Goal: Transaction & Acquisition: Purchase product/service

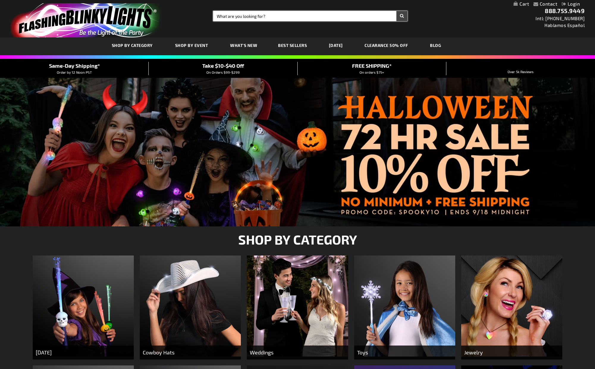
click at [271, 16] on input "Search" at bounding box center [310, 16] width 194 height 10
type input "star"
click at [396, 11] on button "Search" at bounding box center [401, 16] width 11 height 10
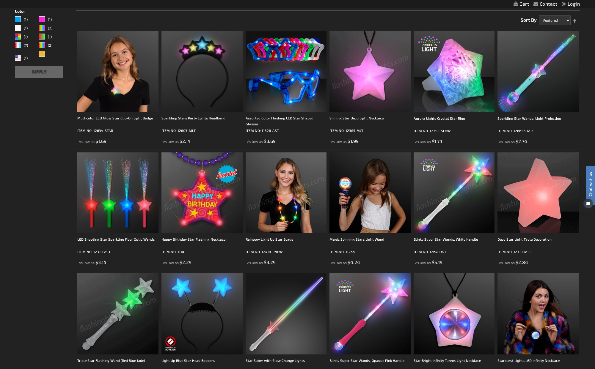
scroll to position [97, 0]
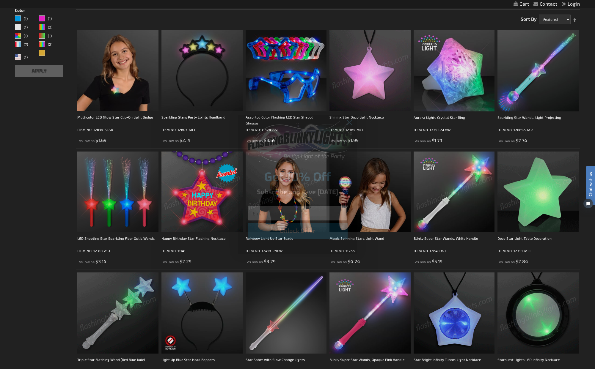
click at [265, 213] on input "Email" at bounding box center [298, 213] width 100 height 15
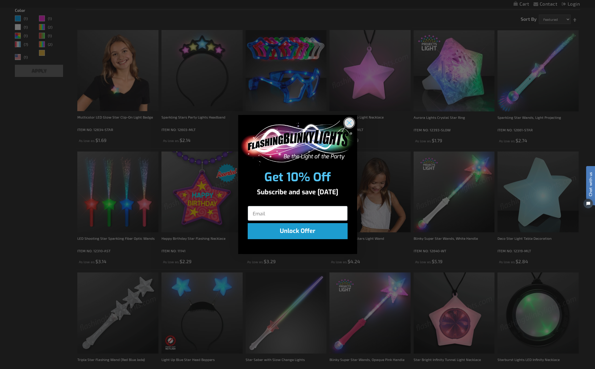
click at [349, 121] on circle "Close dialog" at bounding box center [349, 123] width 10 height 10
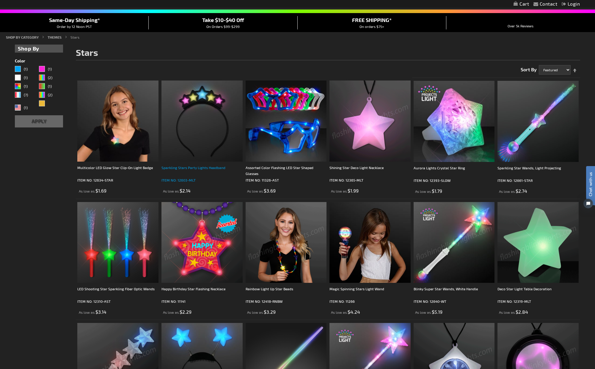
scroll to position [33, 0]
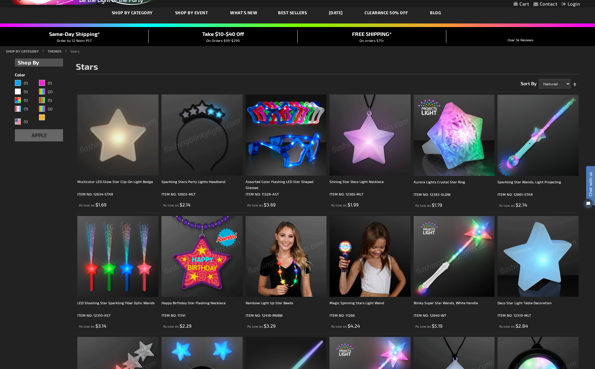
click at [108, 137] on img at bounding box center [117, 135] width 81 height 81
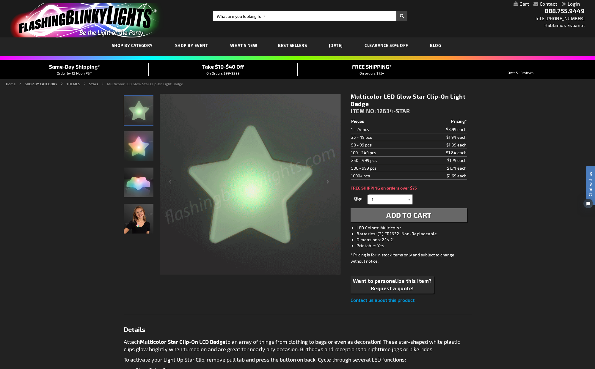
click at [390, 199] on input "1" at bounding box center [390, 199] width 43 height 9
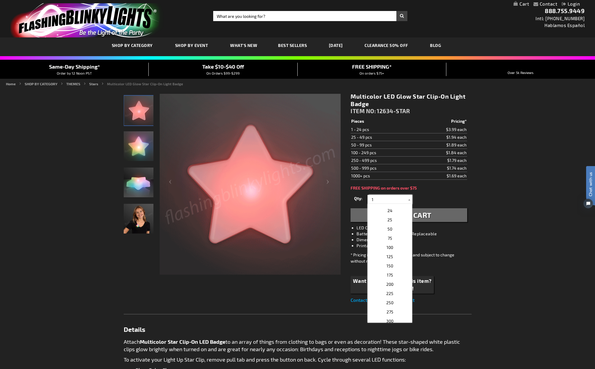
scroll to position [210, 0]
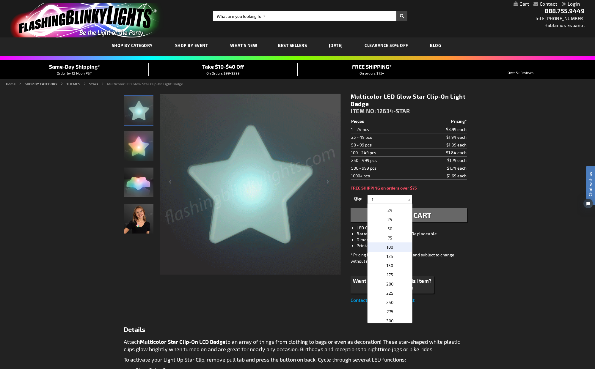
click at [399, 247] on p "100" at bounding box center [389, 247] width 45 height 9
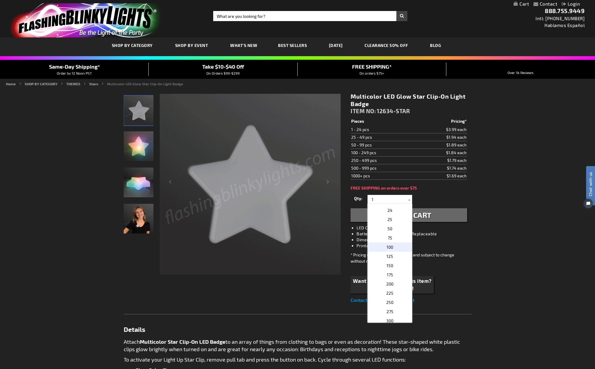
type input "100"
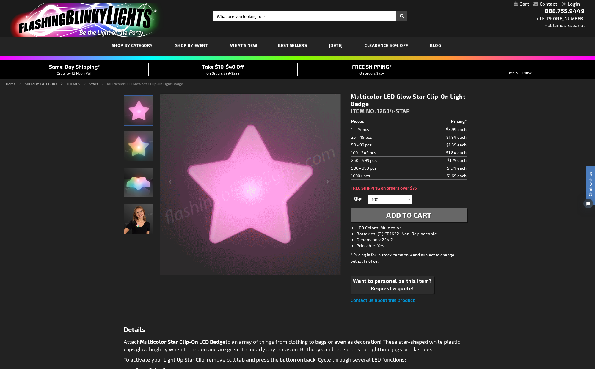
click at [140, 190] on img "Multicolor LED Glow Star Clip-On Light Badge" at bounding box center [139, 183] width 30 height 30
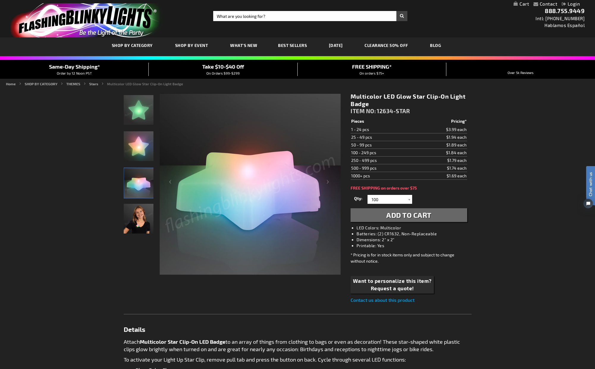
click at [139, 222] on img "Girl wearing Multicolor LED Glow Star Clip-On Light Badge" at bounding box center [139, 219] width 30 height 30
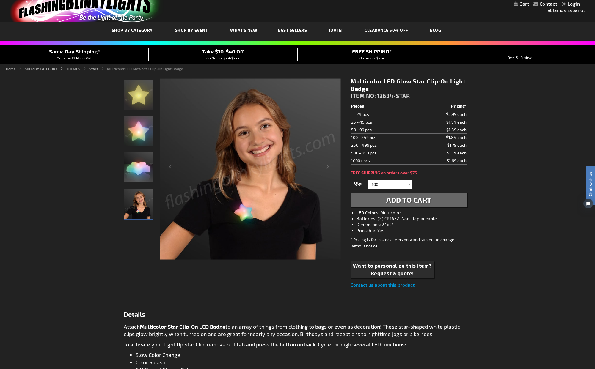
scroll to position [13, 0]
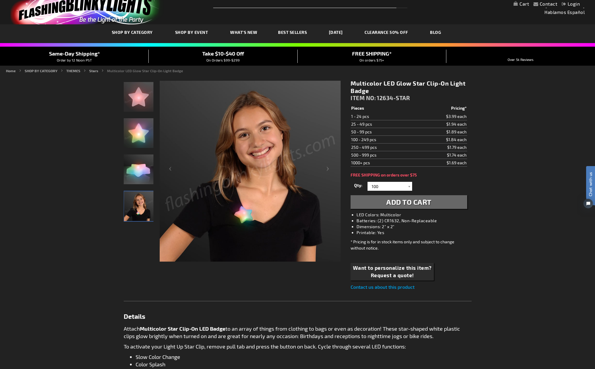
click at [140, 180] on img "Multicolor LED Glow Star Clip-On Light Badge" at bounding box center [139, 170] width 30 height 30
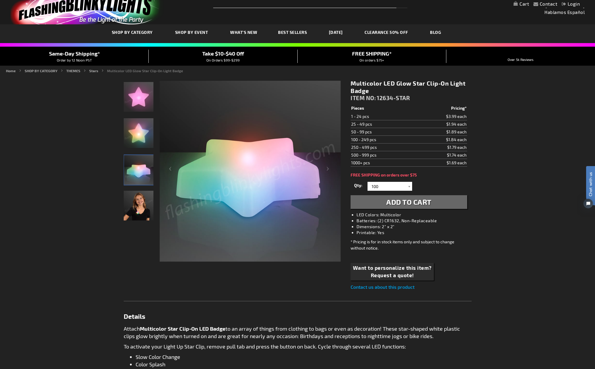
click at [139, 138] on img "Multicolor LED Glow Star Clip-On Light Badge" at bounding box center [139, 133] width 30 height 30
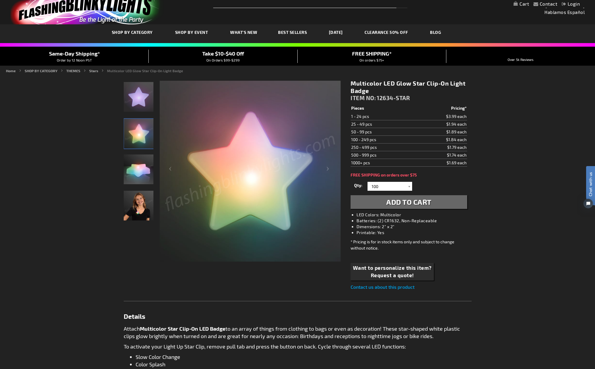
click at [139, 97] on img "Multicolor LED Glow Star Clip-On Light Badge" at bounding box center [139, 97] width 30 height 30
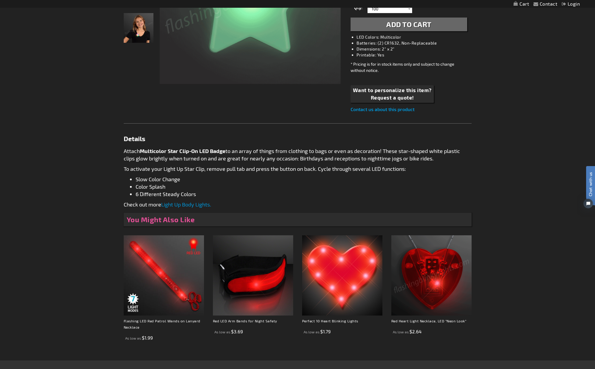
scroll to position [0, 0]
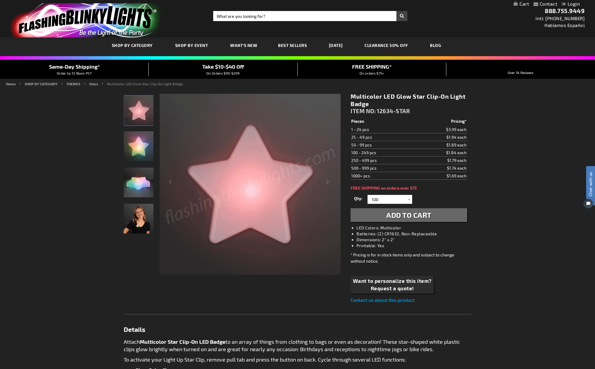
click at [424, 213] on span "Add to Cart" at bounding box center [408, 215] width 45 height 9
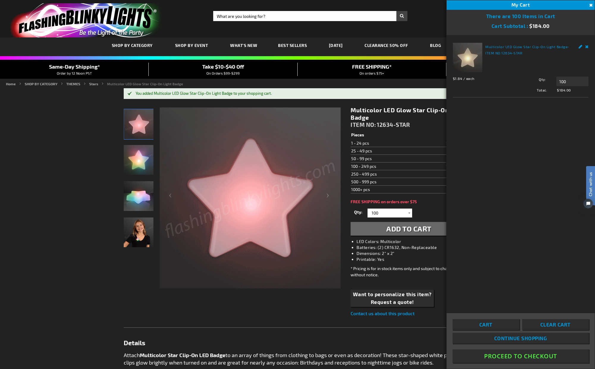
click at [397, 46] on link "CLEARANCE 50% OFF" at bounding box center [386, 45] width 53 height 20
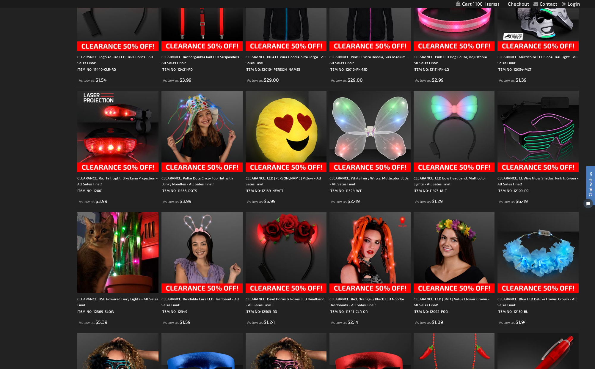
scroll to position [281, 0]
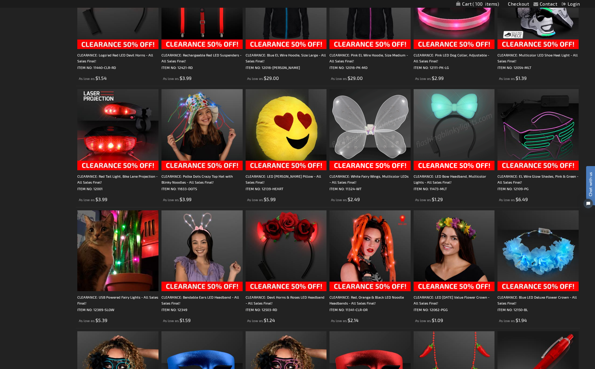
click at [372, 125] on img at bounding box center [369, 129] width 81 height 81
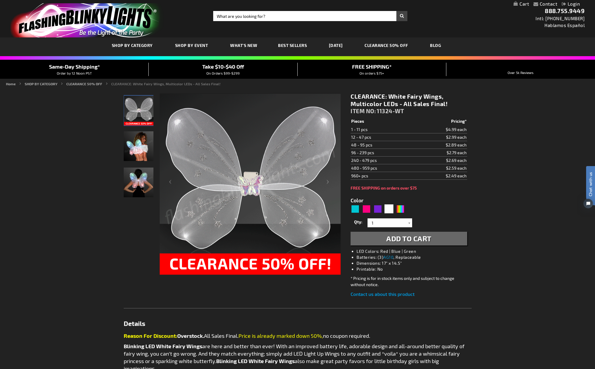
click at [137, 147] on img "Woman displaying White LED Light Up Fairy Wings" at bounding box center [139, 146] width 30 height 30
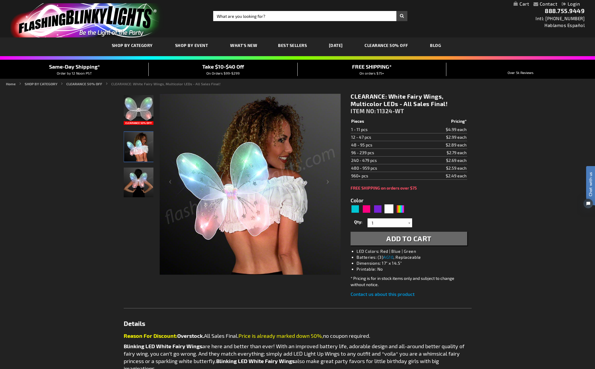
click at [140, 184] on img "Girl wearing White LED Light Up Fairy Wings" at bounding box center [139, 183] width 30 height 30
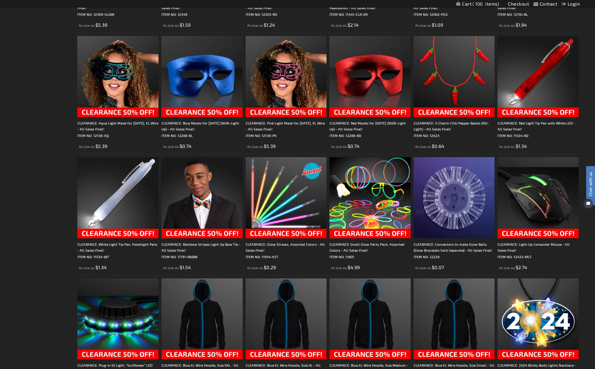
scroll to position [578, 0]
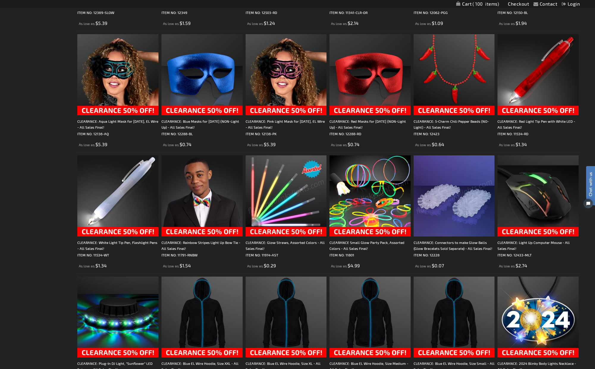
click at [278, 202] on img at bounding box center [286, 195] width 81 height 81
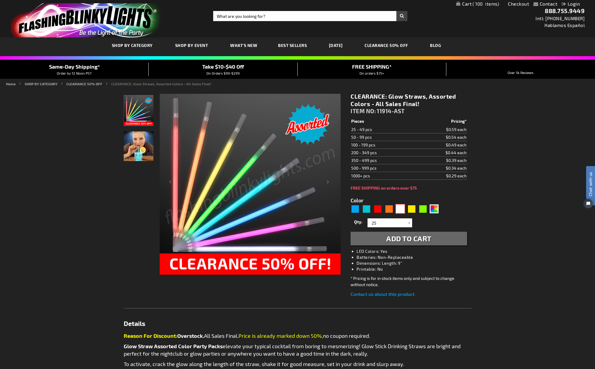
click at [401, 209] on div "White" at bounding box center [400, 209] width 9 height 9
type input "5646"
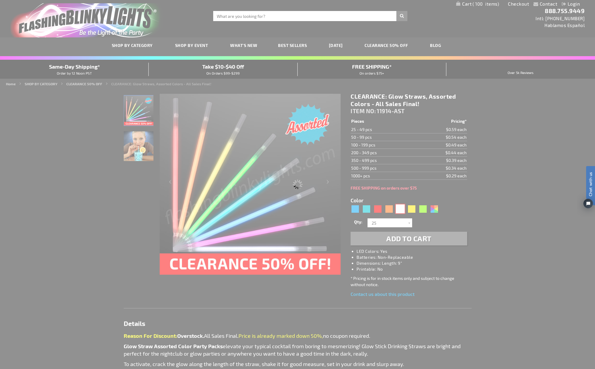
type input "11914-WT"
type input "Customize - White Glowing Straws for Party Drinks, PACKS OF 25 - ITEM NO: 11914…"
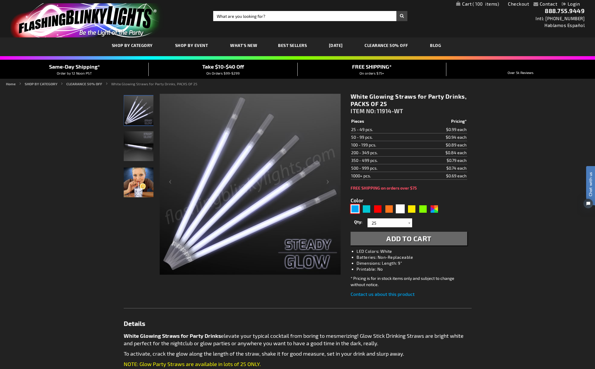
click at [354, 210] on div "Blue" at bounding box center [354, 209] width 9 height 9
type input "5629"
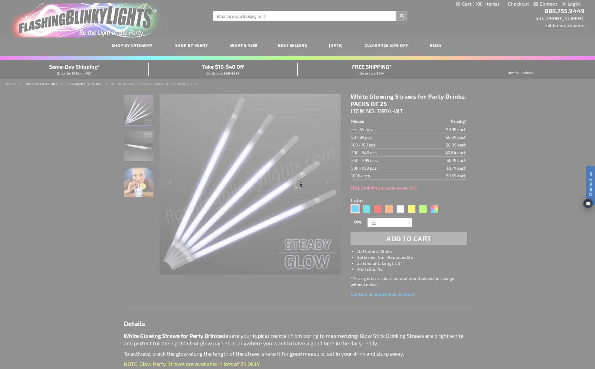
type input "11914-BL"
type input "Customize - Blue Glow Party Straws for Light Drinks, PACKS OF 25 - ITEM NO: 119…"
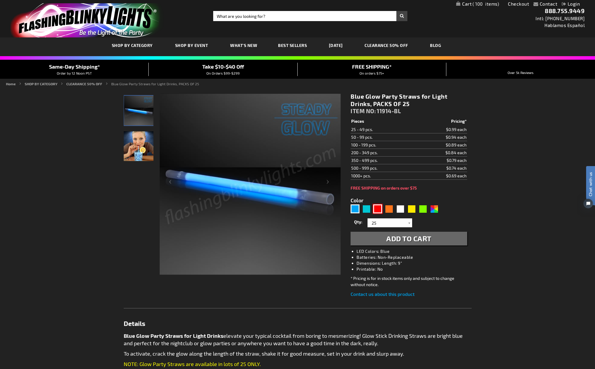
click at [380, 209] on div "Red" at bounding box center [377, 209] width 9 height 9
type input "5641"
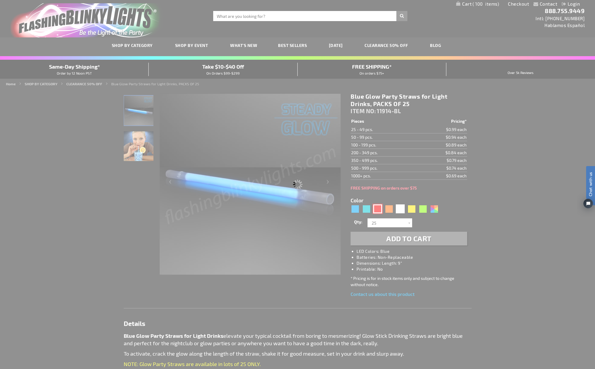
type input "11914-RD"
type input "Customize - Red Glow Straws for Light Drinks, PACKS OF 25 - ITEM NO: 11914-RD"
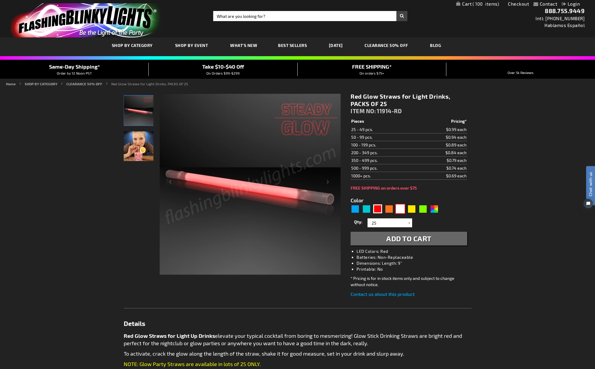
click at [402, 210] on div "White" at bounding box center [400, 209] width 9 height 9
type input "5646"
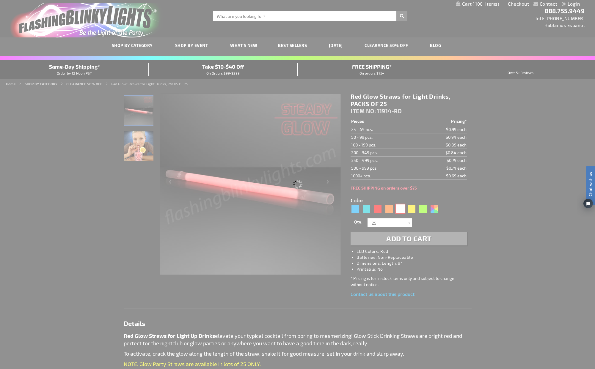
type input "11914-WT"
type input "Customize - White Glowing Straws for Party Drinks, PACKS OF 25 - ITEM NO: 11914…"
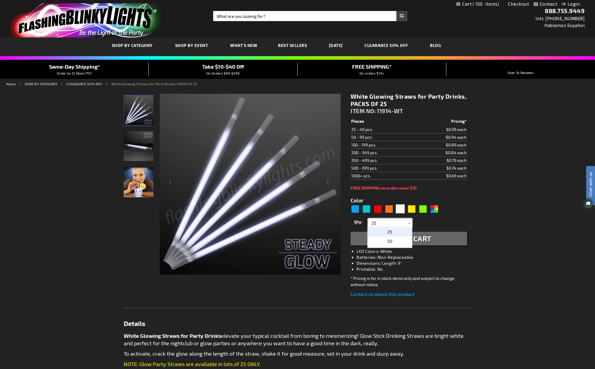
click at [401, 226] on input "25" at bounding box center [390, 222] width 43 height 9
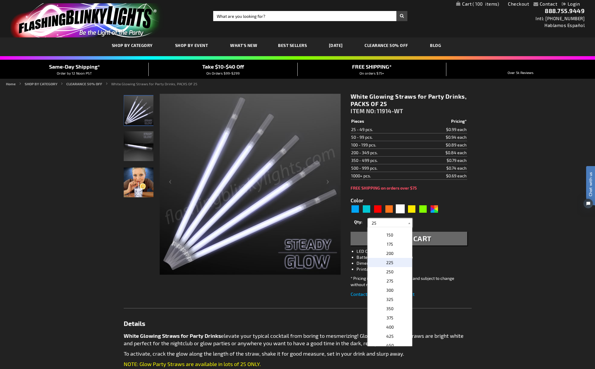
scroll to position [44, 0]
click at [393, 289] on p "300" at bounding box center [389, 289] width 45 height 9
type input "300"
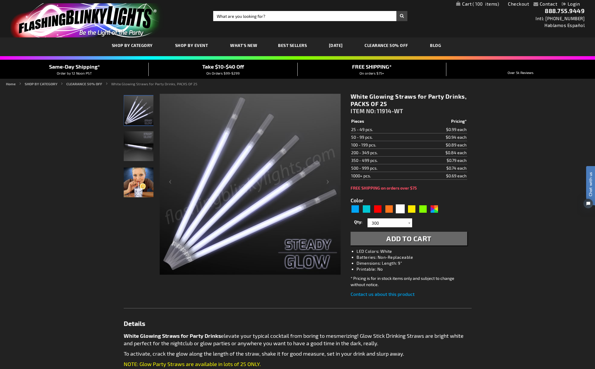
click at [426, 240] on span "Add to Cart" at bounding box center [408, 238] width 45 height 9
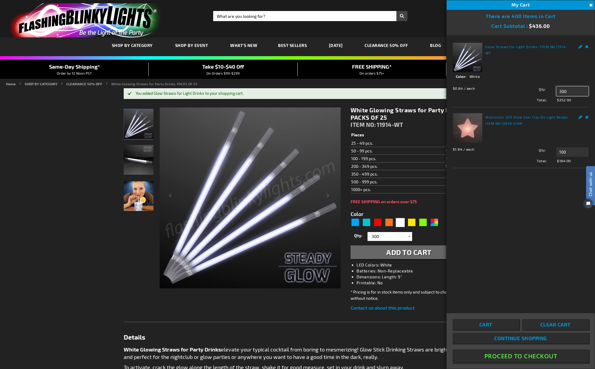
click at [574, 93] on input "300" at bounding box center [572, 91] width 32 height 10
drag, startPoint x: 579, startPoint y: 91, endPoint x: 528, endPoint y: 90, distance: 51.4
click at [528, 90] on div "Qty 304 Update" at bounding box center [551, 91] width 75 height 10
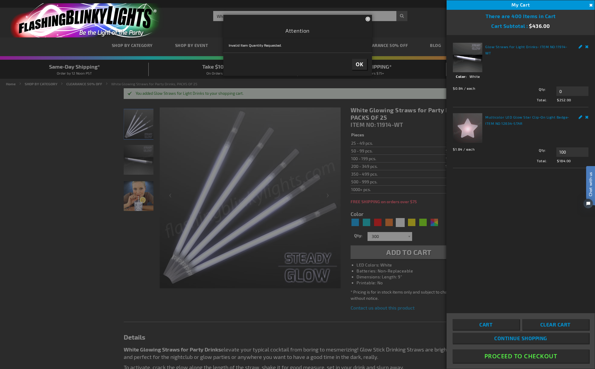
type input "300"
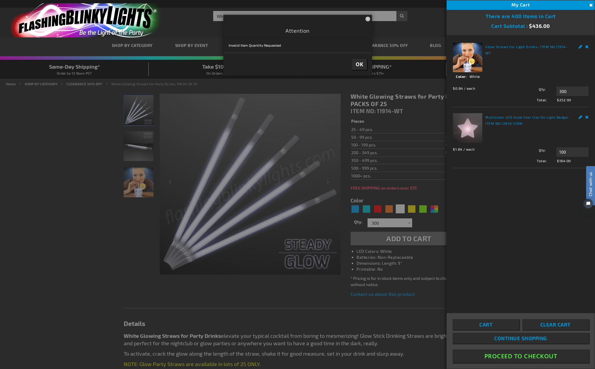
click at [364, 65] on button "OK" at bounding box center [359, 64] width 15 height 11
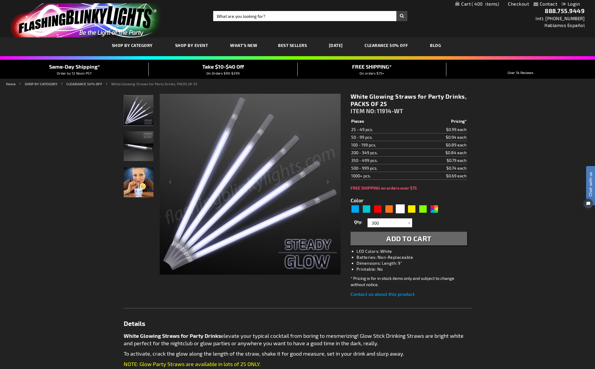
click at [471, 3] on span "400" at bounding box center [484, 3] width 27 height 5
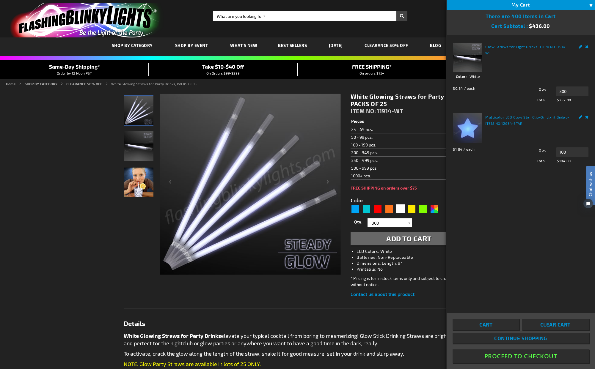
click at [485, 324] on span "Cart" at bounding box center [485, 325] width 13 height 6
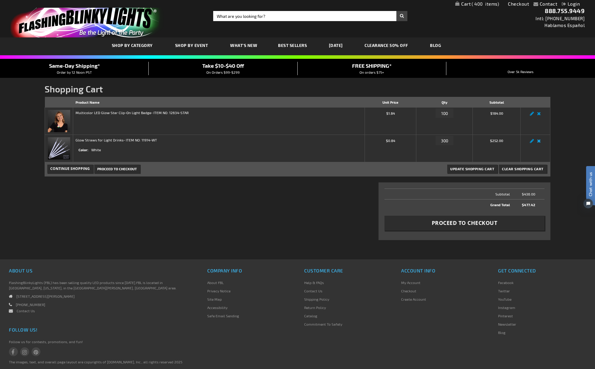
click at [539, 143] on link "Remove item" at bounding box center [538, 143] width 7 height 0
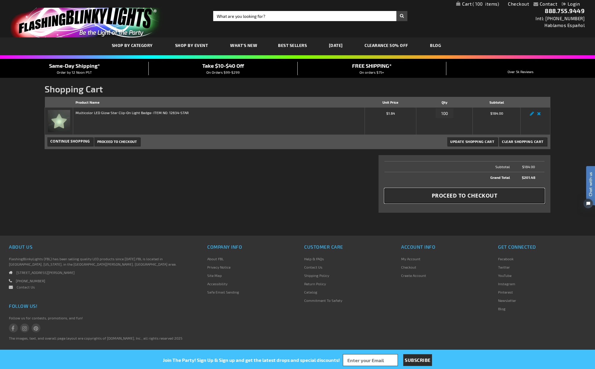
click at [454, 199] on span "Proceed to Checkout" at bounding box center [465, 195] width 66 height 7
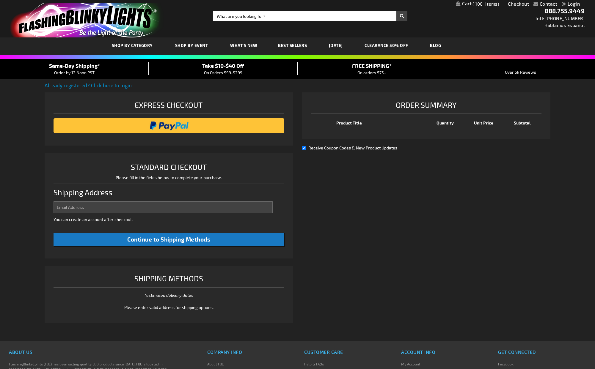
select select "US"
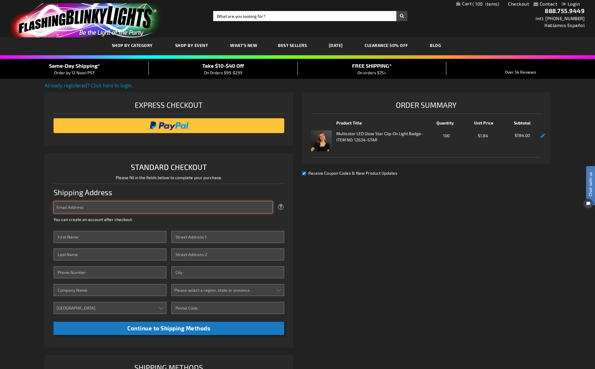
click at [102, 208] on input "Email Address" at bounding box center [163, 207] width 219 height 12
type input "[PERSON_NAME][EMAIL_ADDRESS][DOMAIN_NAME]"
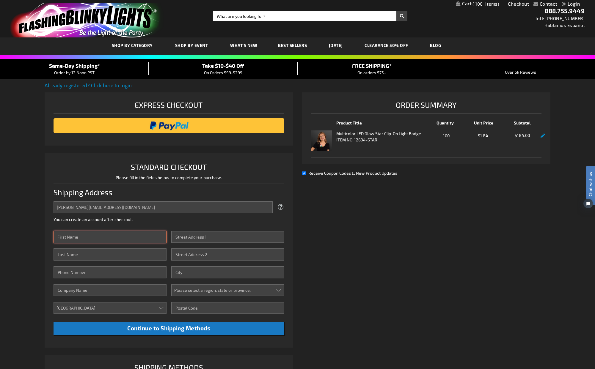
click at [108, 238] on input "First Name" at bounding box center [110, 237] width 113 height 12
type input "[PERSON_NAME]"
type input "9206270618"
type input "Sheboygan Service Club"
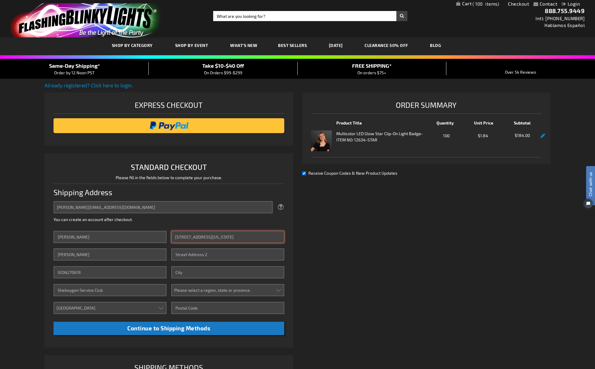
type input "[STREET_ADDRESS][US_STATE]"
type input "Sheboygan Falls"
click at [228, 290] on select "Please select a region, state or province. Alabama Alaska Arizona Arkansas Cali…" at bounding box center [227, 290] width 113 height 12
select select "64"
click at [171, 284] on select "Please select a region, state or province. Alabama Alaska Arizona Arkansas Cali…" at bounding box center [227, 290] width 113 height 12
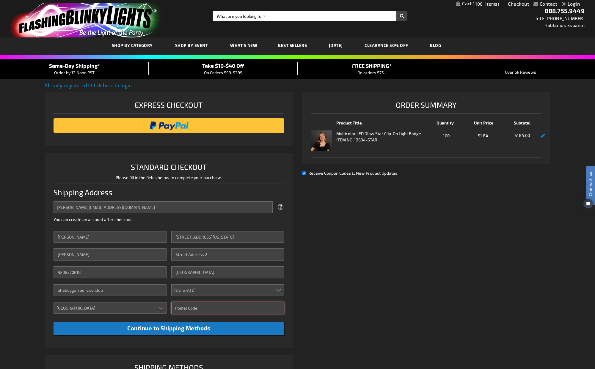
click at [207, 309] on input "Zip/Postal Code" at bounding box center [227, 308] width 113 height 12
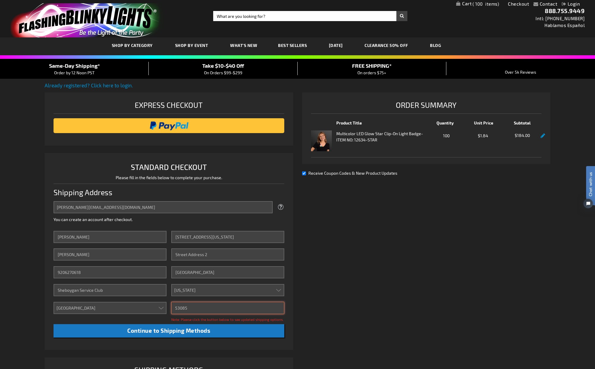
type input "53085"
click at [340, 285] on div "Already registered? Click here to login. Shipping Review & Payments Estimated T…" at bounding box center [298, 251] width 506 height 339
click at [185, 332] on span "Continue to Shipping Methods" at bounding box center [168, 330] width 83 height 7
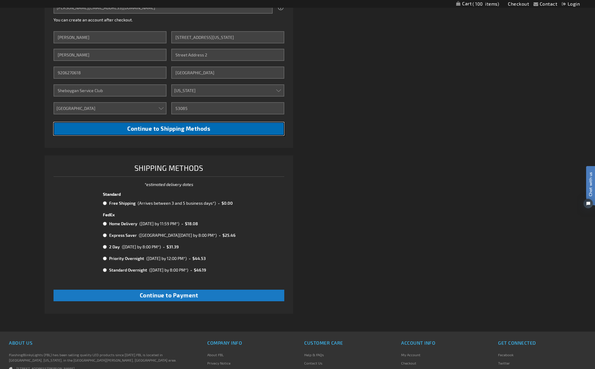
scroll to position [202, 0]
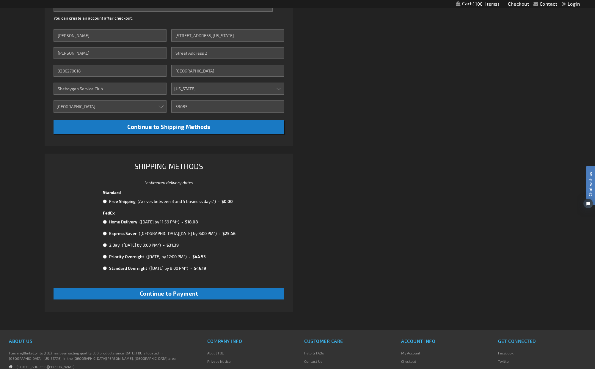
click at [105, 202] on input "radio" at bounding box center [105, 201] width 4 height 5
radio input "true"
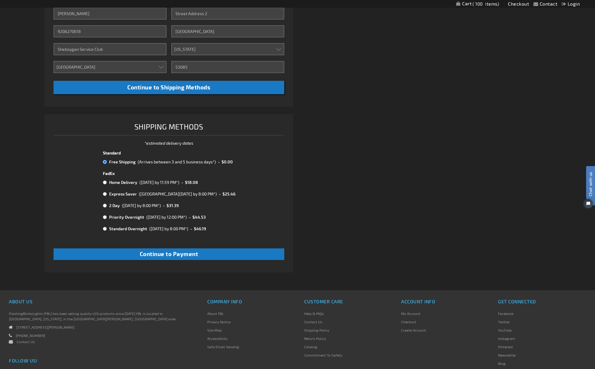
scroll to position [243, 0]
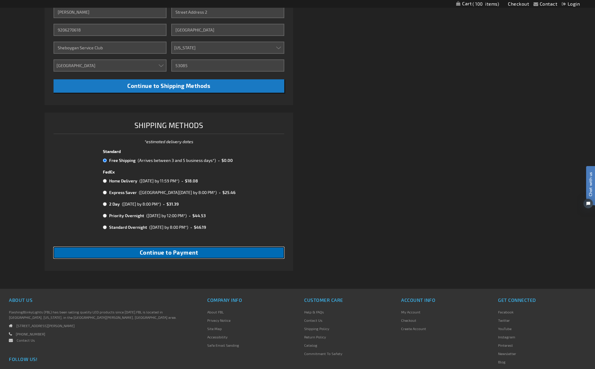
click at [189, 253] on span "Continue to Payment" at bounding box center [169, 252] width 59 height 7
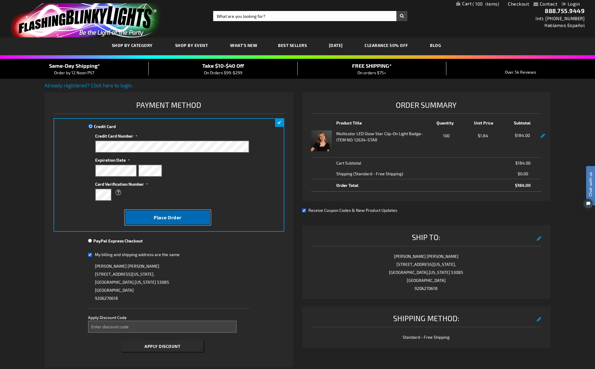
click at [168, 217] on span "Place Order" at bounding box center [168, 218] width 28 height 6
